Goal: Task Accomplishment & Management: Manage account settings

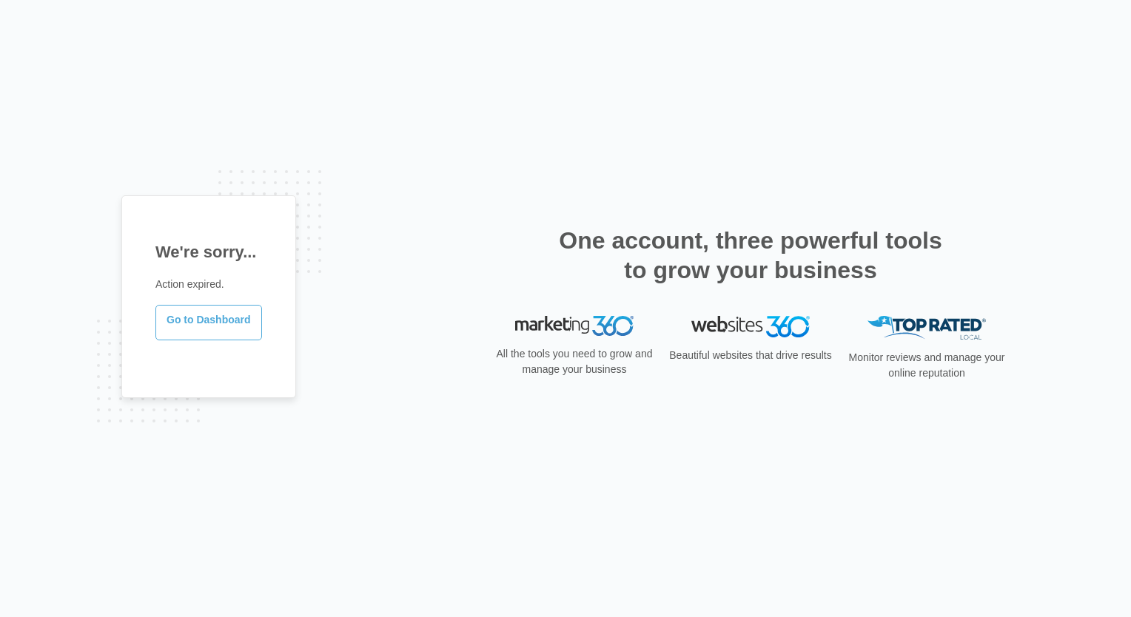
click at [216, 321] on link "Go to Dashboard" at bounding box center [208, 323] width 107 height 36
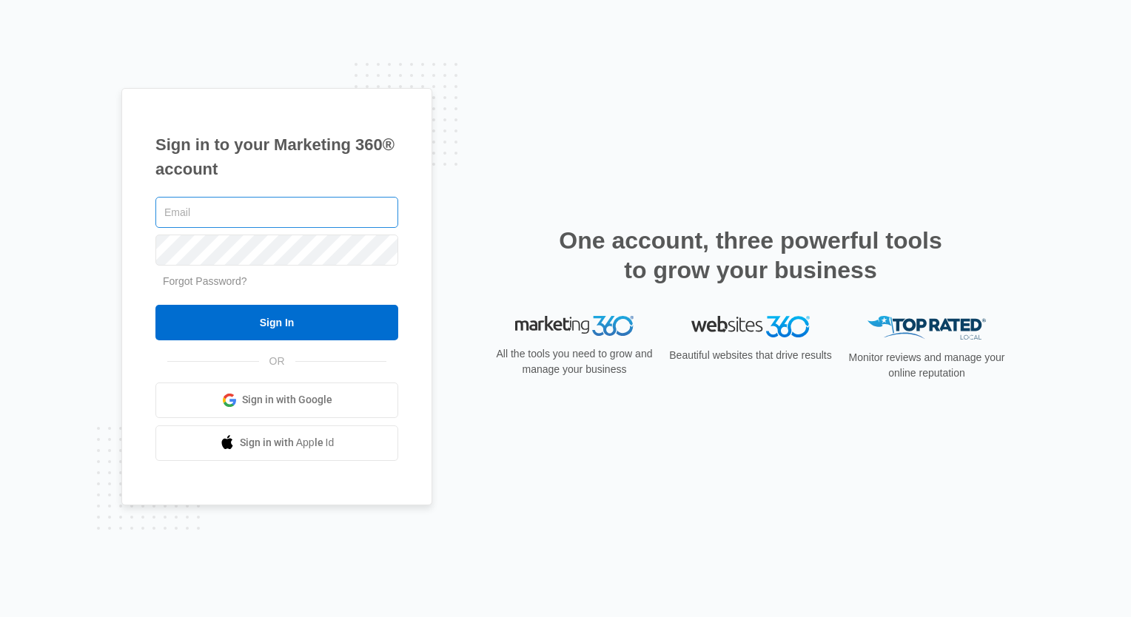
click at [195, 211] on input "text" at bounding box center [276, 212] width 243 height 31
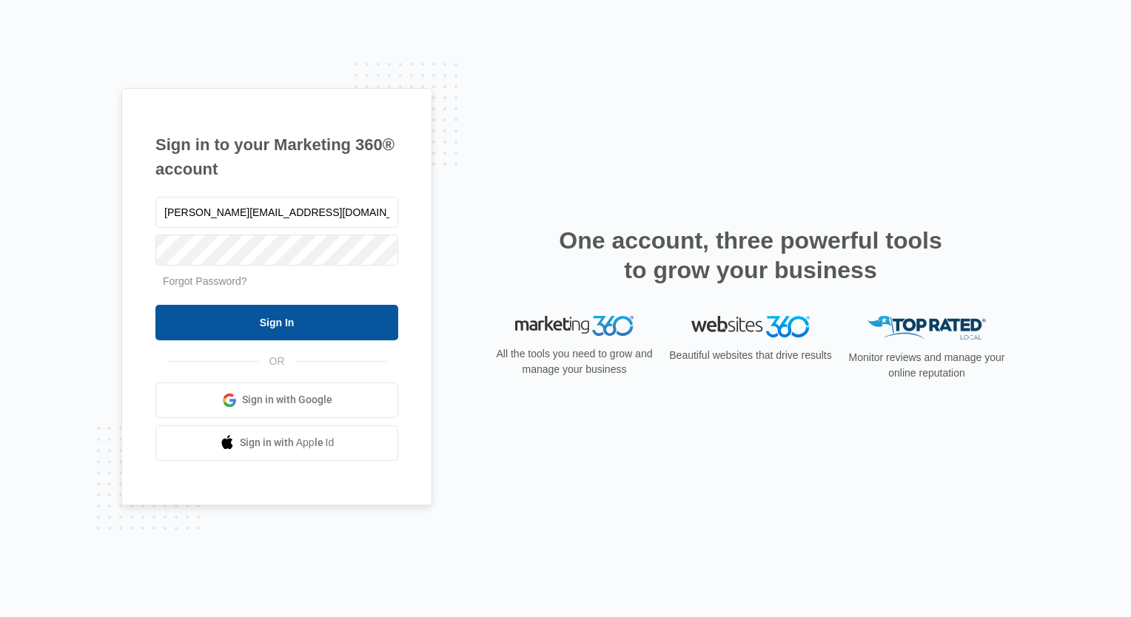
type input "[PERSON_NAME][EMAIL_ADDRESS][DOMAIN_NAME]"
click at [252, 309] on input "Sign In" at bounding box center [276, 323] width 243 height 36
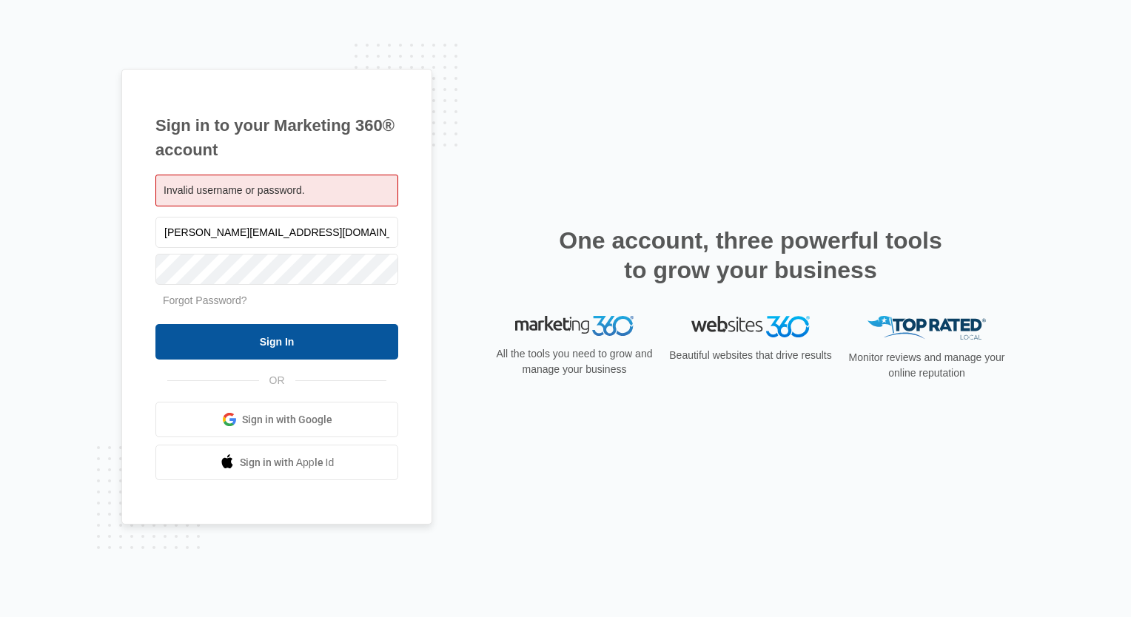
click at [281, 342] on input "Sign In" at bounding box center [276, 342] width 243 height 36
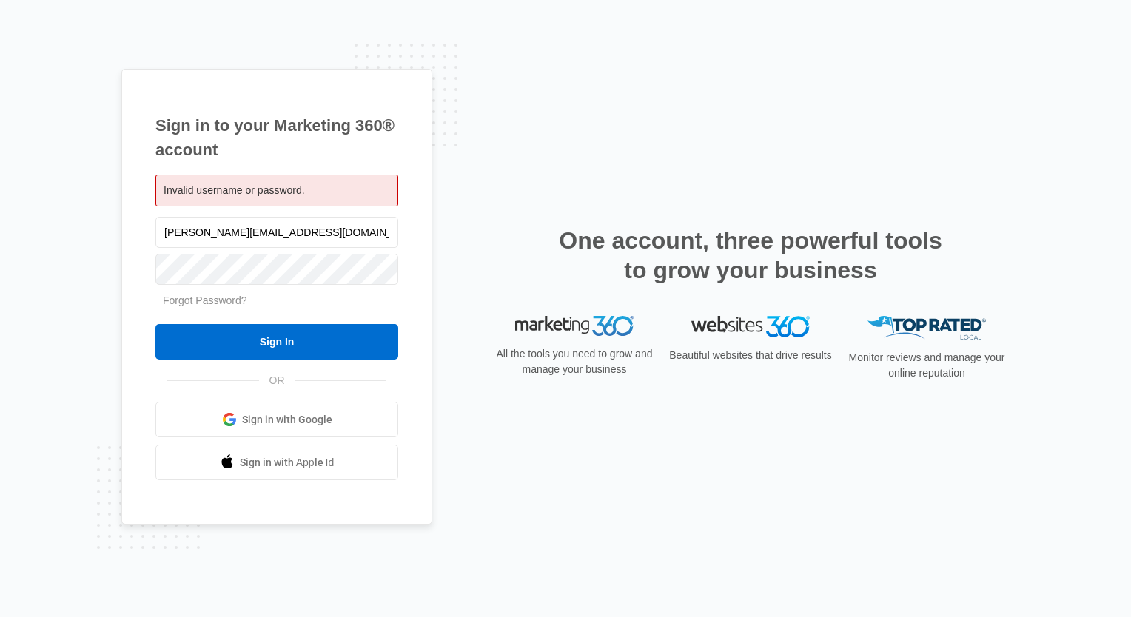
click at [281, 342] on input "Sign In" at bounding box center [276, 342] width 243 height 36
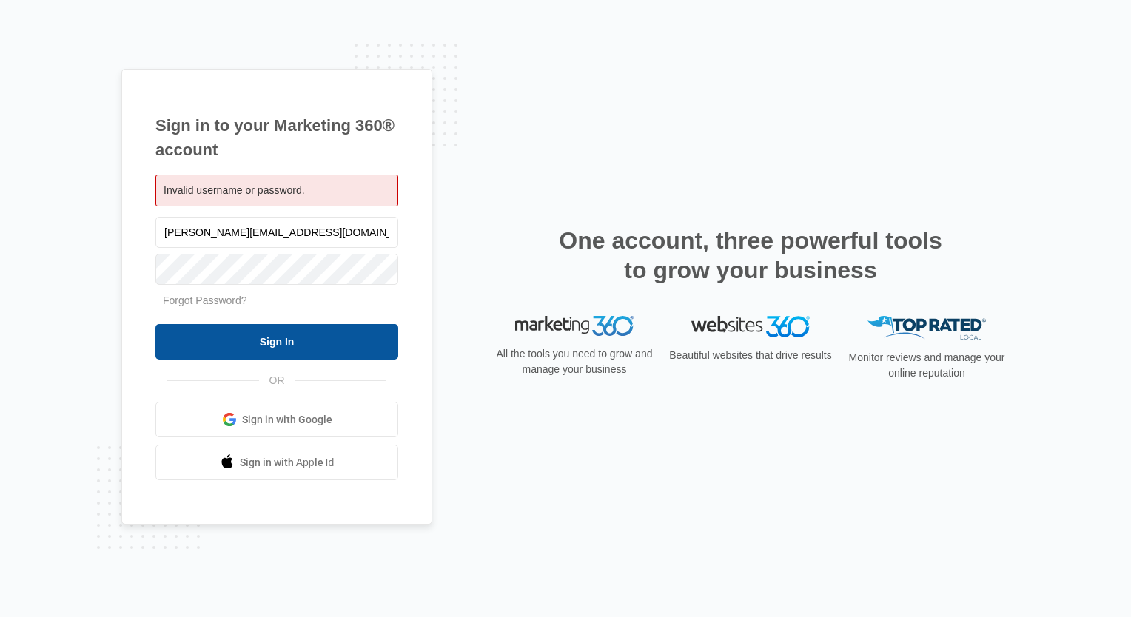
click at [314, 344] on input "Sign In" at bounding box center [276, 342] width 243 height 36
click at [288, 337] on input "Sign In" at bounding box center [276, 342] width 243 height 36
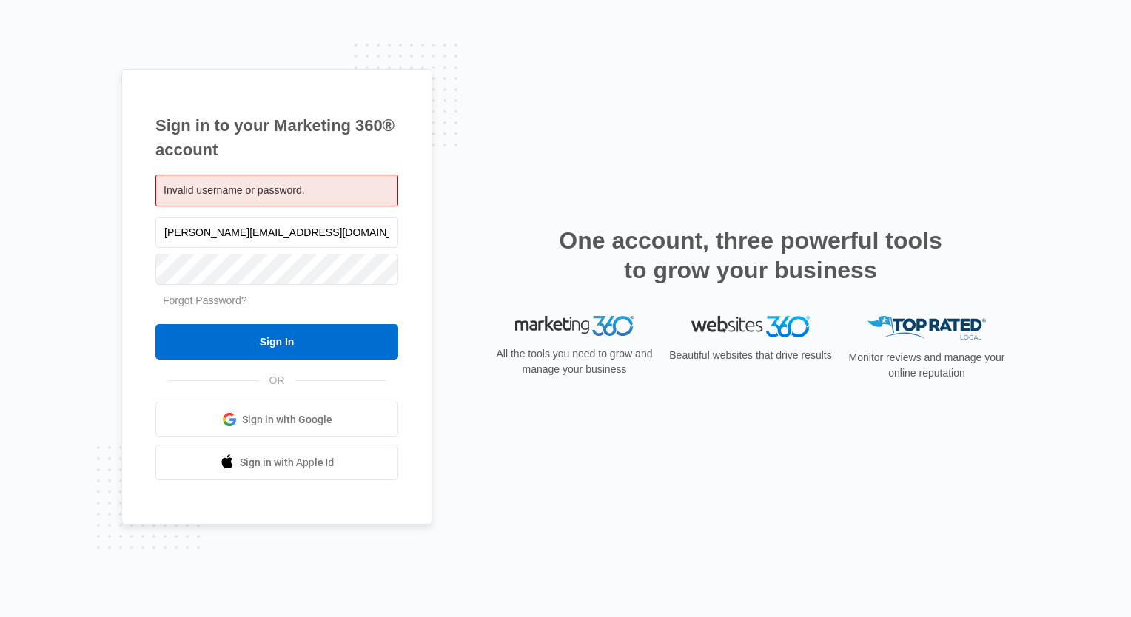
click at [231, 301] on link "Forgot Password?" at bounding box center [205, 301] width 84 height 12
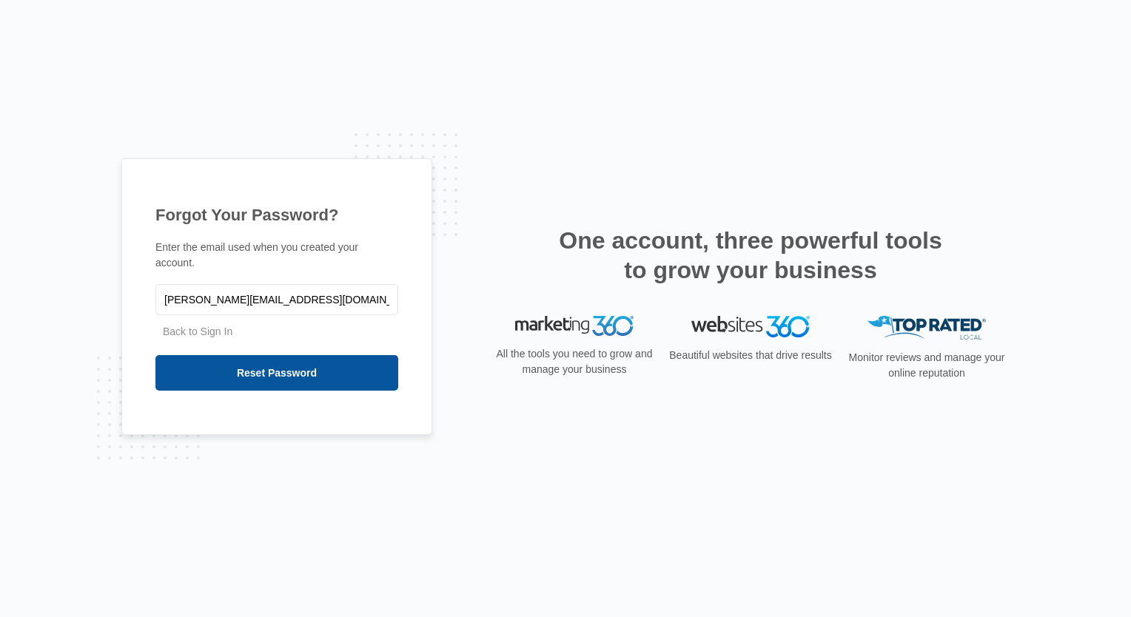
type input "[PERSON_NAME][EMAIL_ADDRESS][DOMAIN_NAME]"
click at [226, 360] on input "Reset Password" at bounding box center [276, 373] width 243 height 36
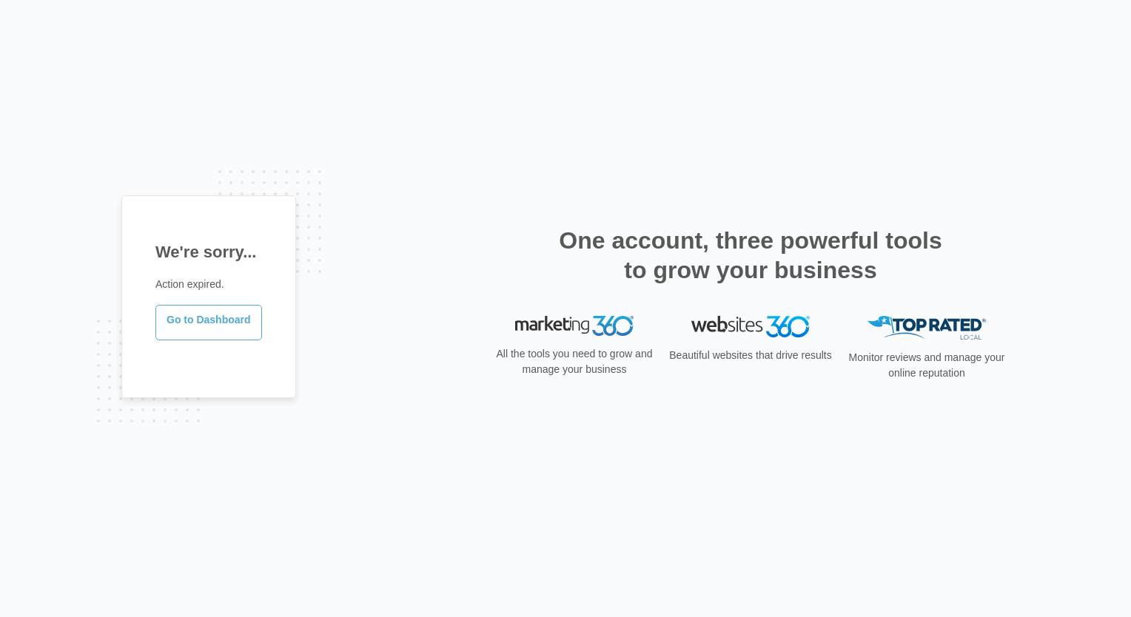
click at [241, 324] on link "Go to Dashboard" at bounding box center [208, 323] width 107 height 36
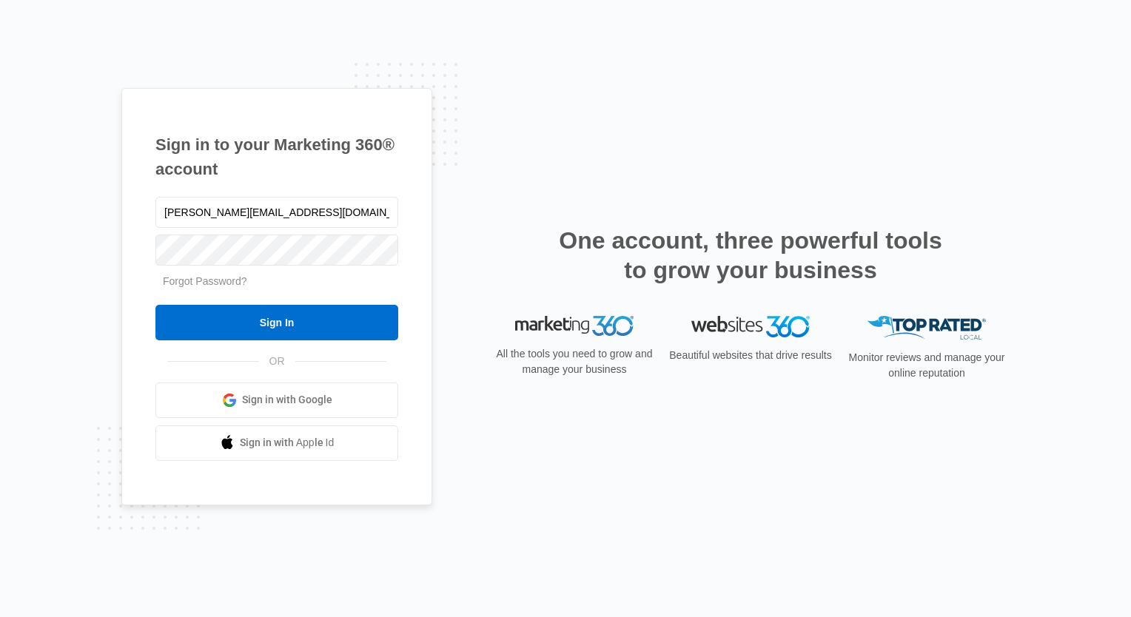
type input "[PERSON_NAME][EMAIL_ADDRESS][DOMAIN_NAME]"
click at [218, 286] on link "Forgot Password?" at bounding box center [205, 281] width 84 height 12
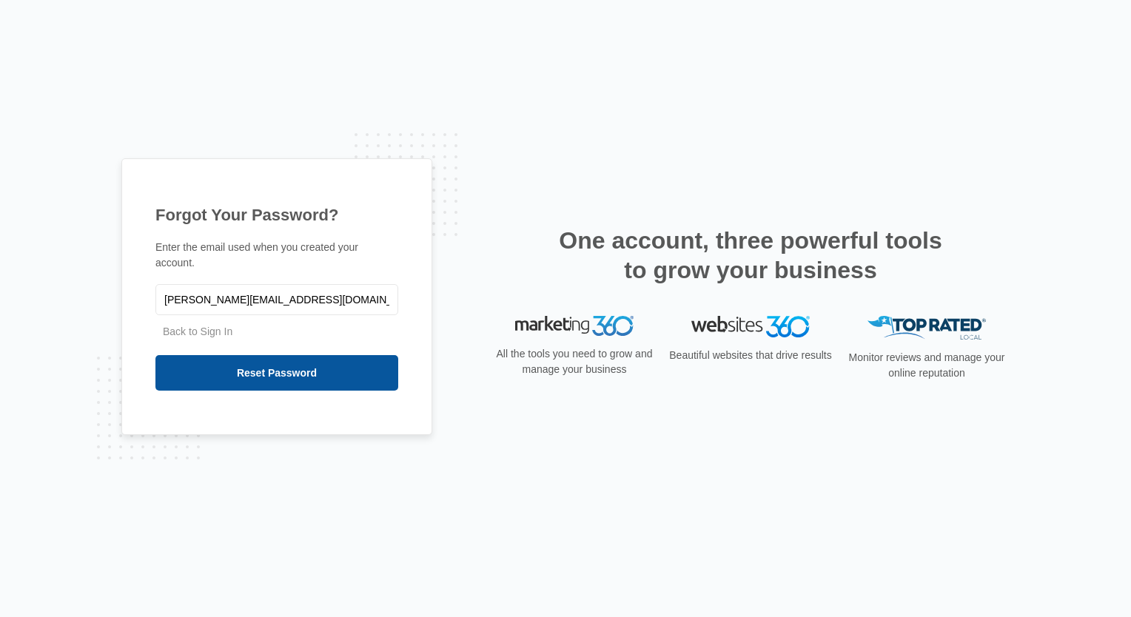
type input "[PERSON_NAME][EMAIL_ADDRESS][DOMAIN_NAME]"
click at [173, 364] on input "Reset Password" at bounding box center [276, 373] width 243 height 36
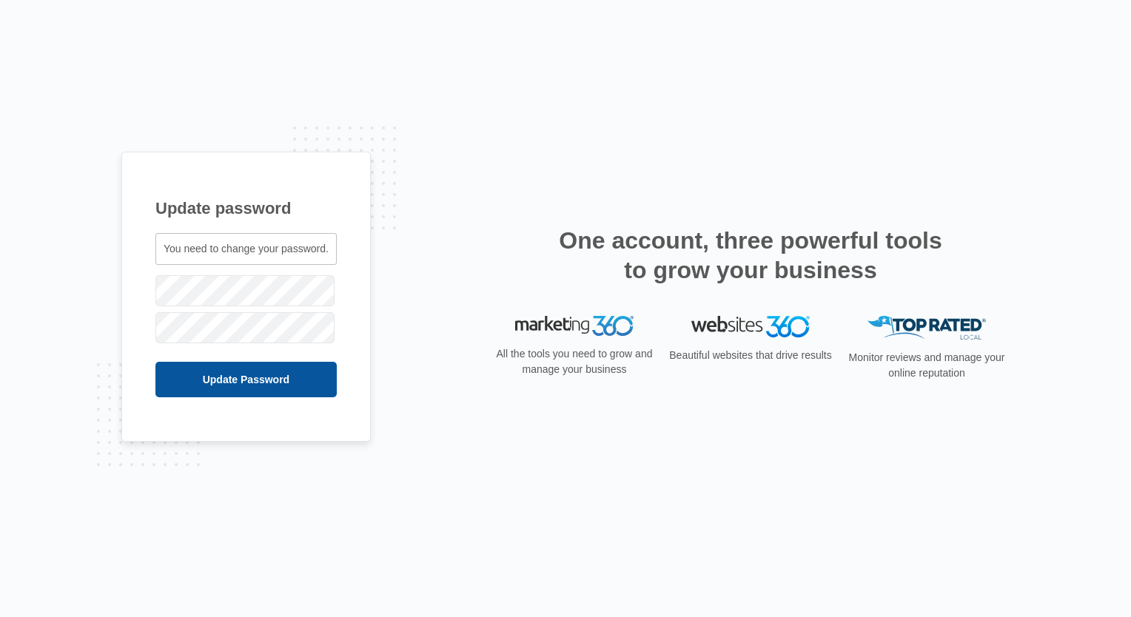
click at [232, 377] on input "Update Password" at bounding box center [245, 380] width 181 height 36
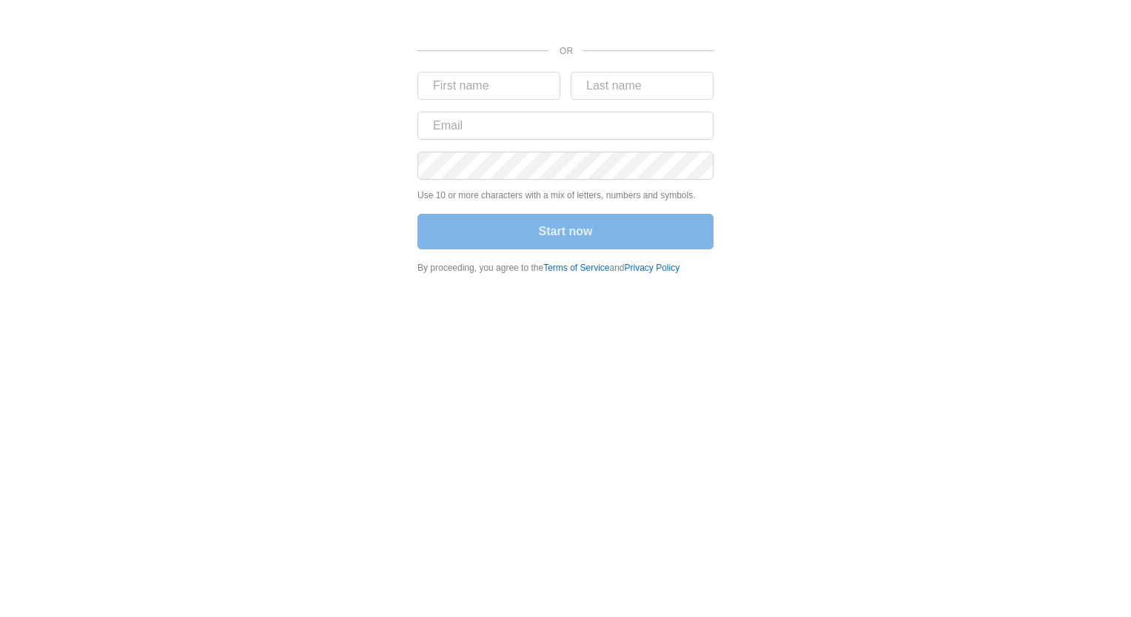
click at [421, 44] on div "OR" at bounding box center [566, 51] width 296 height 24
click at [520, 92] on input "text" at bounding box center [489, 86] width 143 height 28
type input "marilyn"
type input "pranno"
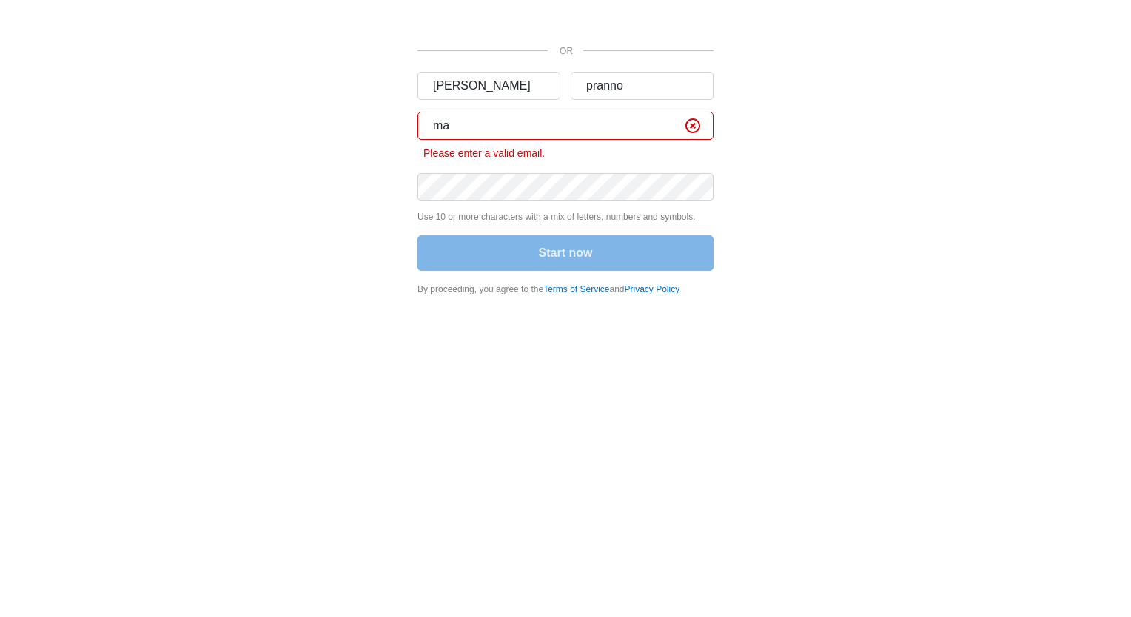
type input "marilyn@knkb.love"
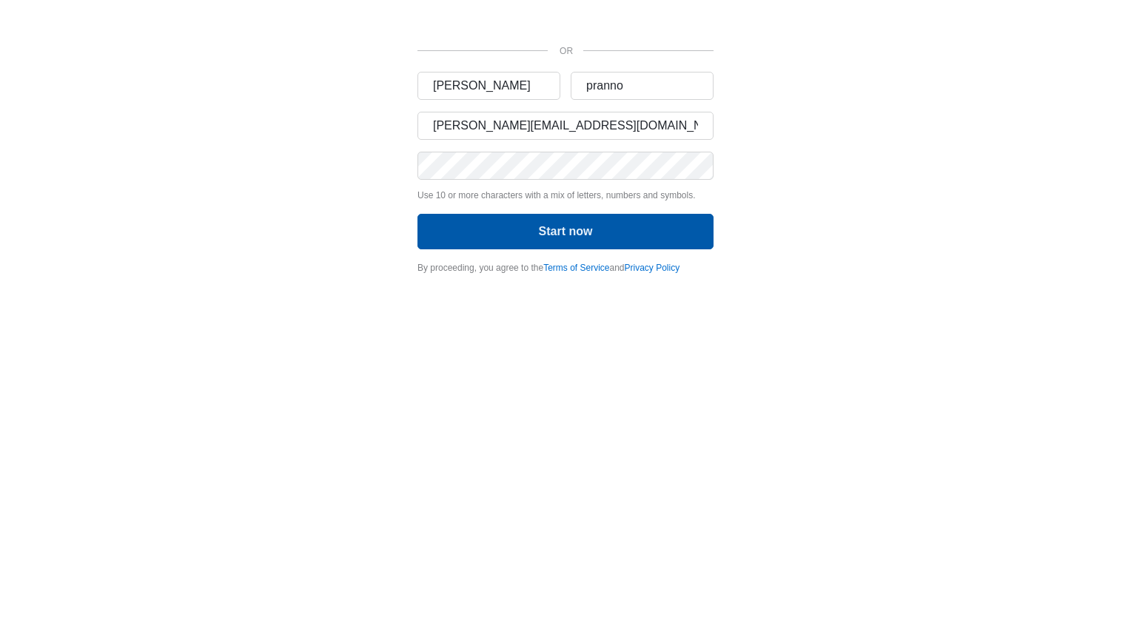
click at [539, 235] on button "Start now" at bounding box center [566, 232] width 296 height 36
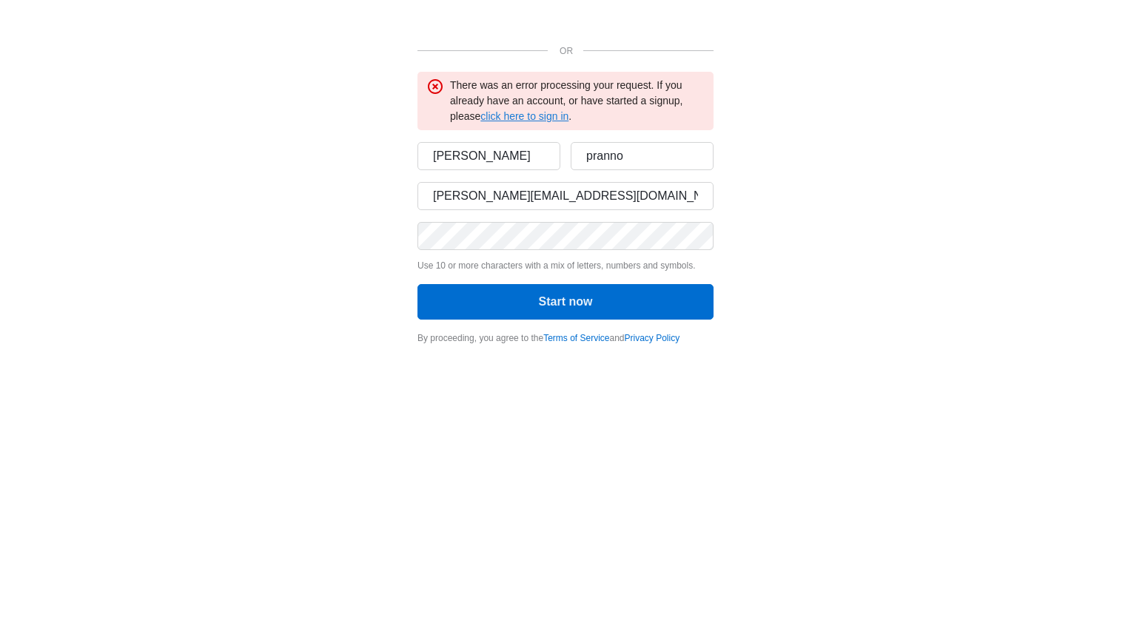
click at [535, 118] on link "click here to sign in" at bounding box center [525, 116] width 88 height 12
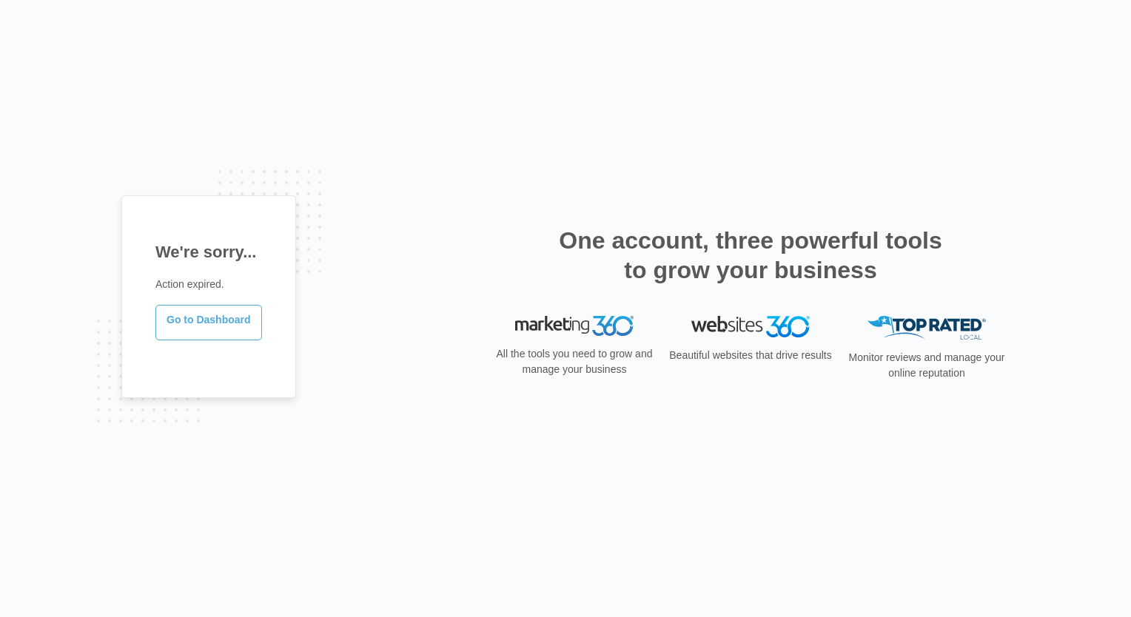
click at [207, 324] on link "Go to Dashboard" at bounding box center [208, 323] width 107 height 36
